Goal: Navigation & Orientation: Find specific page/section

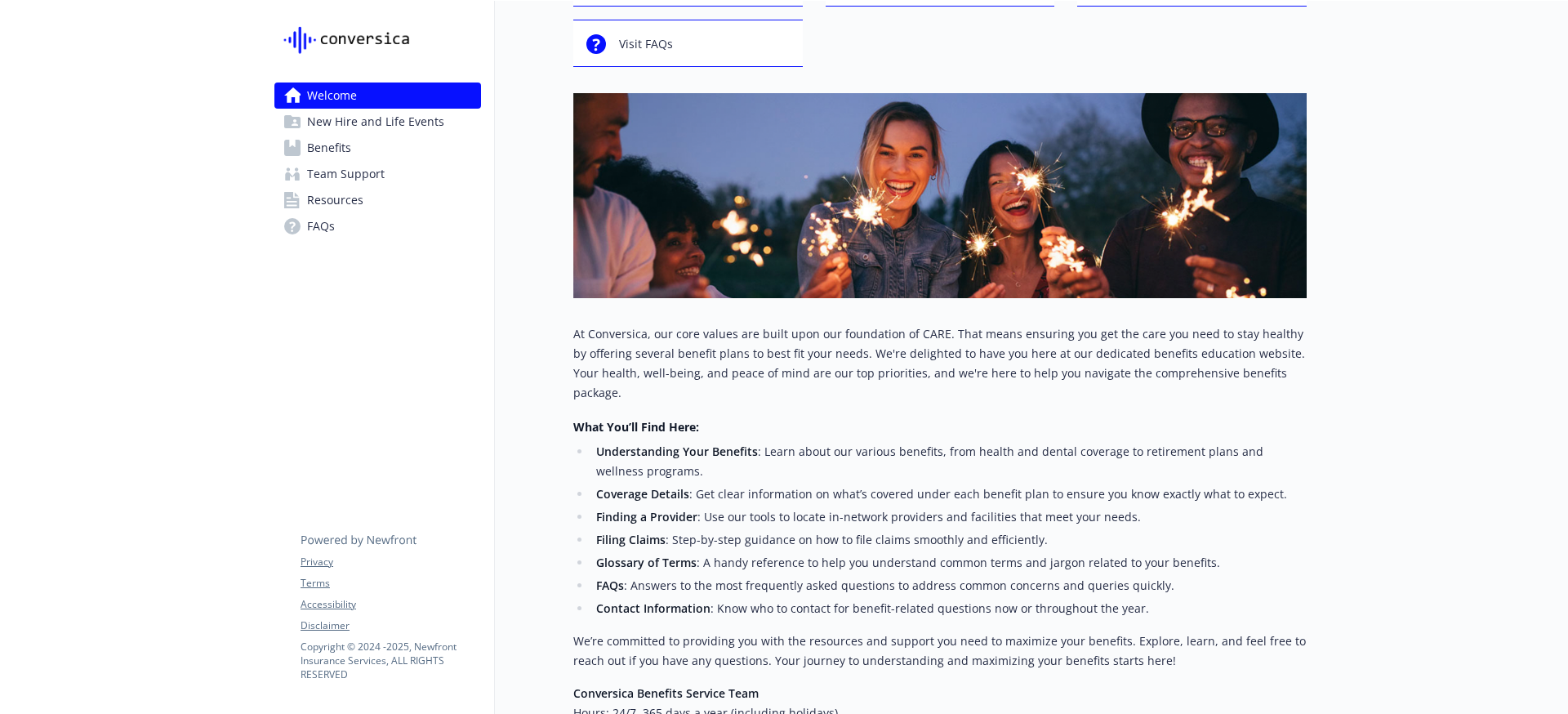
scroll to position [144, 0]
